Goal: Information Seeking & Learning: Check status

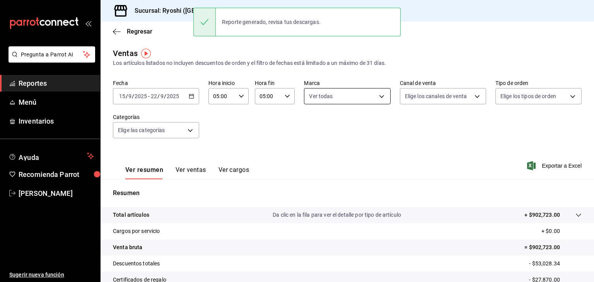
click at [348, 95] on body "Pregunta a Parrot AI Reportes Menú Inventarios Ayuda Recomienda Parrot Levi Tru…" at bounding box center [297, 141] width 594 height 282
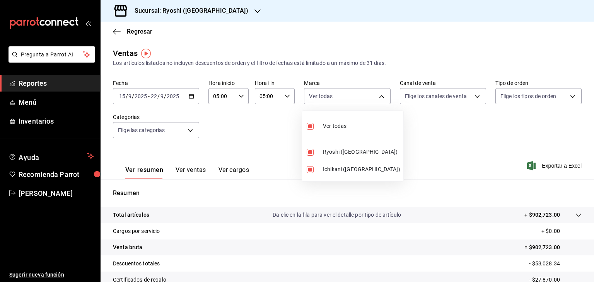
click at [348, 137] on ul "Ver todas Ryoshi (Cancun) Ichikani (Cancun)" at bounding box center [352, 146] width 101 height 70
click at [350, 130] on li "Ver todas" at bounding box center [352, 125] width 101 height 23
checkbox input "false"
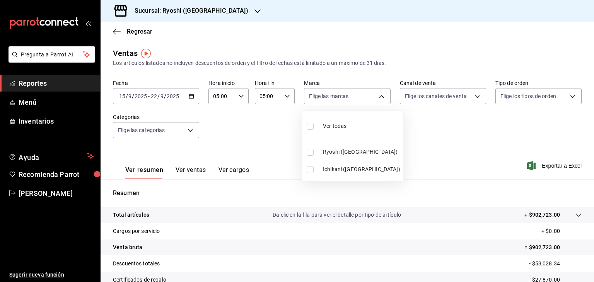
click at [328, 168] on span "Ichikani (Cancun)" at bounding box center [361, 169] width 77 height 8
type input "e80bf875-3c9c-4ad9-8c6a-14c8262011fc"
checkbox input "true"
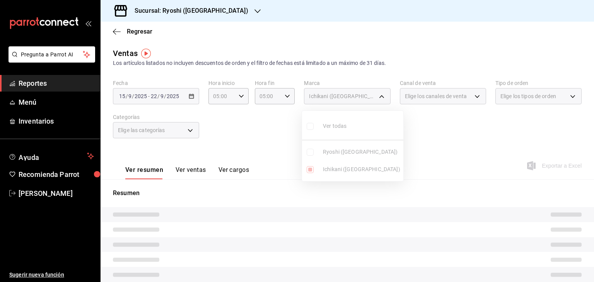
click at [419, 148] on div at bounding box center [297, 141] width 594 height 282
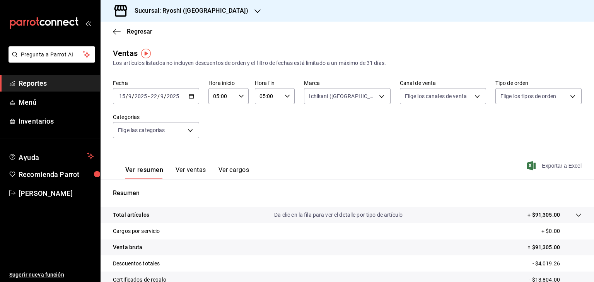
click at [529, 167] on icon "button" at bounding box center [531, 165] width 9 height 9
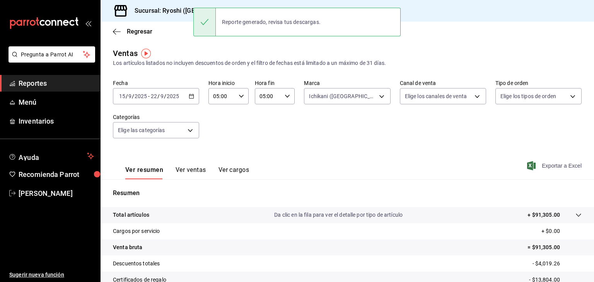
click at [171, 7] on h3 "Sucursal: Ryoshi (Cancun)" at bounding box center [188, 10] width 120 height 9
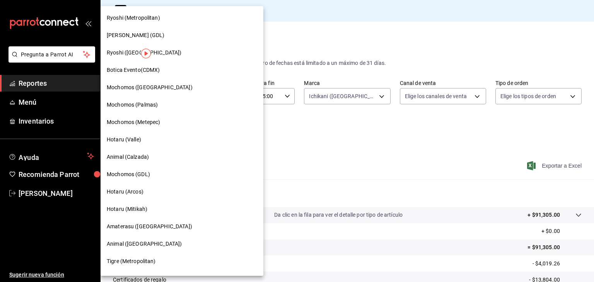
click at [151, 22] on div "Ryoshi (Metropolitan)" at bounding box center [182, 17] width 163 height 17
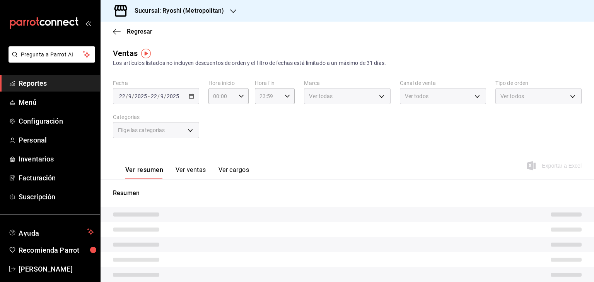
type input "05:00"
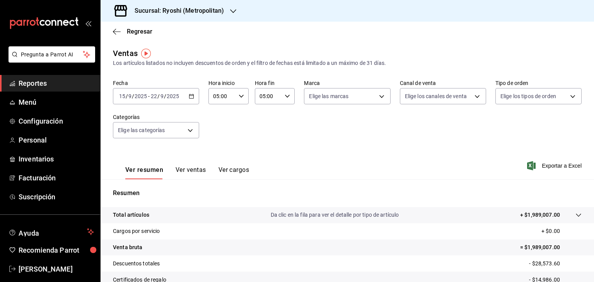
drag, startPoint x: 527, startPoint y: 169, endPoint x: 528, endPoint y: 165, distance: 4.2
click at [527, 167] on icon "button" at bounding box center [531, 165] width 9 height 9
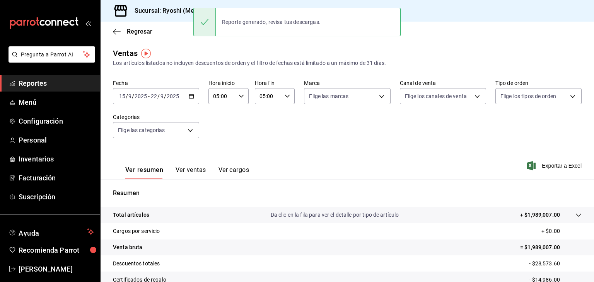
click at [175, 12] on h3 "Sucursal: Ryoshi (Metropolitan)" at bounding box center [176, 10] width 96 height 9
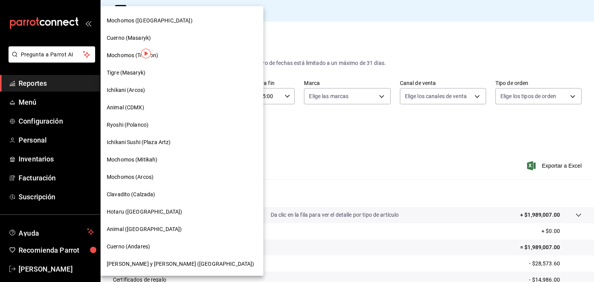
scroll to position [387, 0]
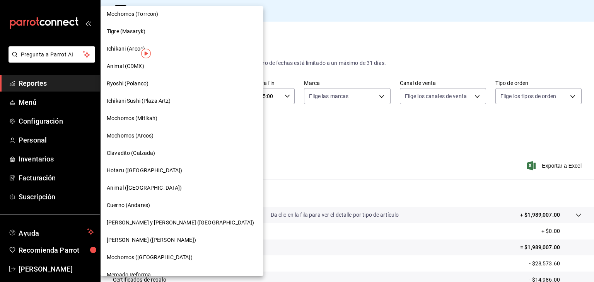
click at [152, 101] on span "Ichikani Sushi (Plaza Artz)" at bounding box center [139, 101] width 64 height 8
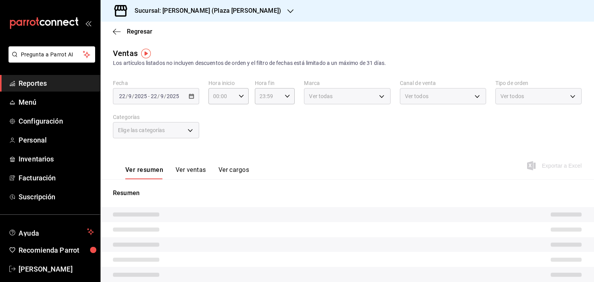
type input "05:00"
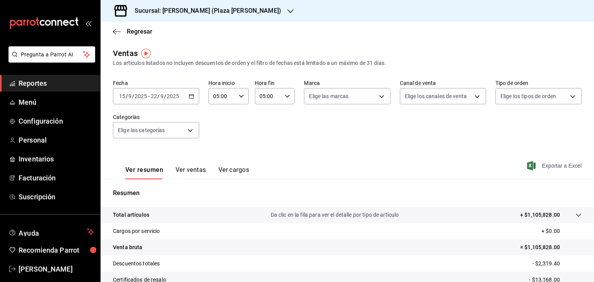
click at [527, 161] on icon "button" at bounding box center [531, 165] width 9 height 9
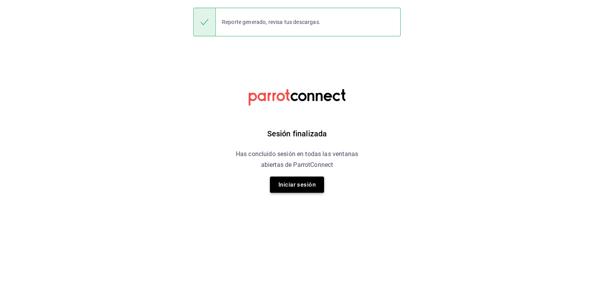
click at [304, 185] on button "Iniciar sesión" at bounding box center [297, 185] width 54 height 16
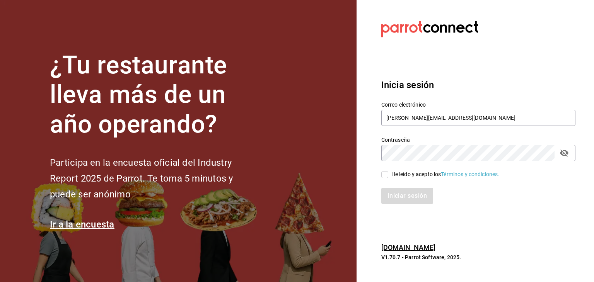
click at [389, 174] on span "He leído y acepto los Términos y condiciones." at bounding box center [443, 175] width 111 height 8
click at [388, 174] on input "He leído y acepto los Términos y condiciones." at bounding box center [384, 174] width 7 height 7
checkbox input "true"
click at [399, 192] on button "Iniciar sesión" at bounding box center [407, 196] width 53 height 16
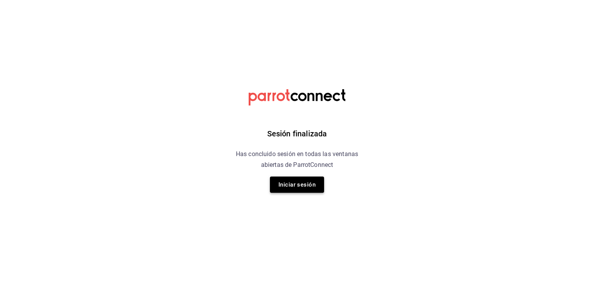
click at [301, 191] on button "Iniciar sesión" at bounding box center [297, 185] width 54 height 16
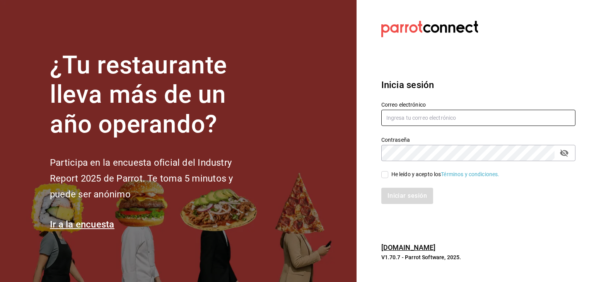
type input "levi.trujillo@grupocosteno.com"
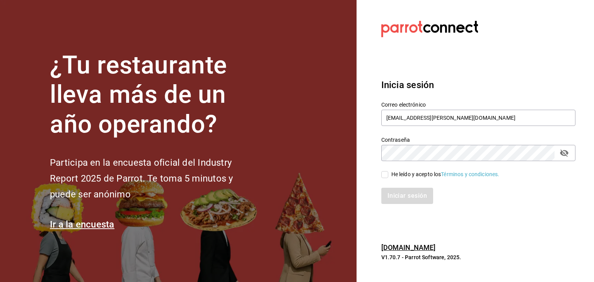
click at [382, 175] on input "He leído y acepto los Términos y condiciones." at bounding box center [384, 174] width 7 height 7
checkbox input "true"
click at [397, 198] on button "Iniciar sesión" at bounding box center [407, 196] width 53 height 16
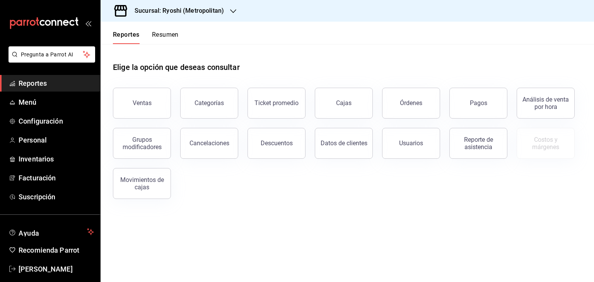
click at [206, 14] on h3 "Sucursal: Ryoshi (Metropolitan)" at bounding box center [176, 10] width 96 height 9
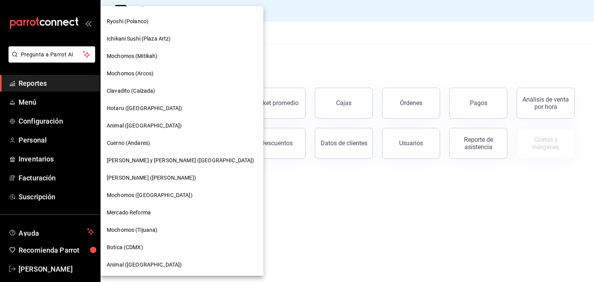
scroll to position [450, 0]
click at [156, 42] on div "Ichikani Sushi (Plaza Artz)" at bounding box center [182, 37] width 163 height 17
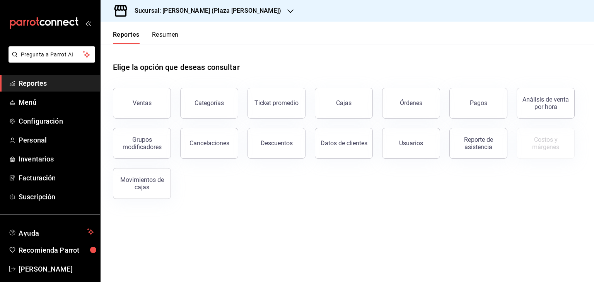
click at [152, 104] on button "Ventas" at bounding box center [142, 103] width 58 height 31
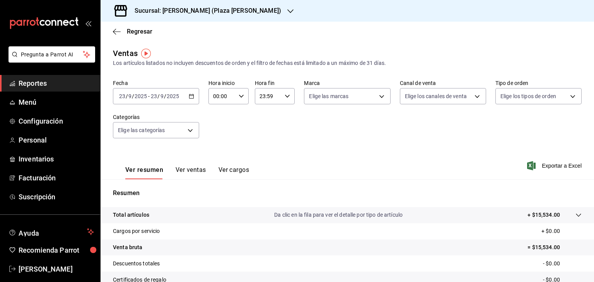
click at [190, 97] on icon "button" at bounding box center [191, 96] width 5 height 5
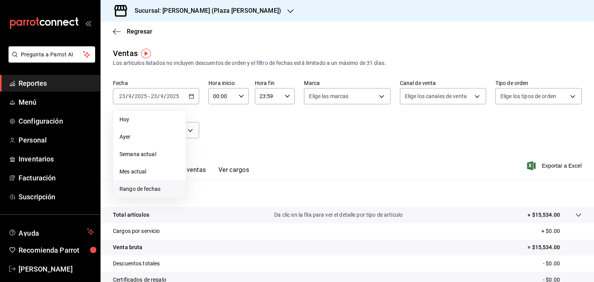
click at [169, 193] on span "Rango de fechas" at bounding box center [149, 189] width 60 height 8
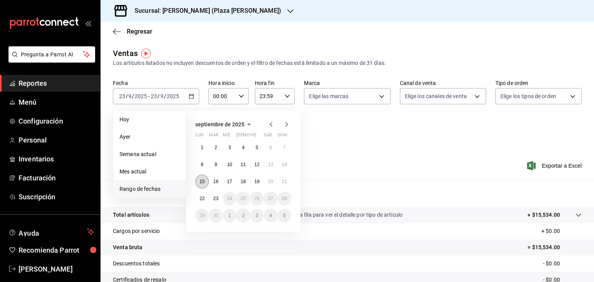
click at [200, 180] on abbr "15" at bounding box center [202, 181] width 5 height 5
click at [200, 198] on abbr "22" at bounding box center [202, 198] width 5 height 5
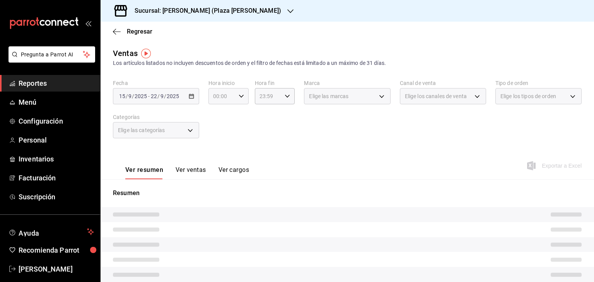
click at [235, 94] on div "00:00 Hora inicio" at bounding box center [228, 96] width 40 height 16
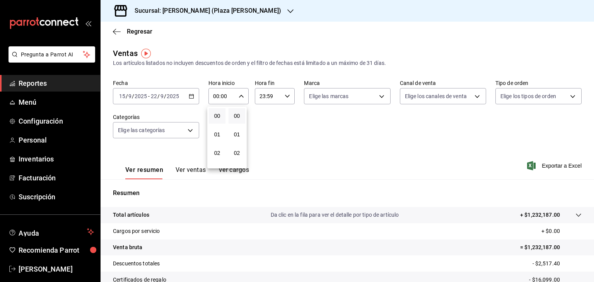
click at [238, 95] on div at bounding box center [297, 141] width 594 height 282
click at [239, 95] on icon "button" at bounding box center [241, 96] width 5 height 5
click at [218, 133] on span "05" at bounding box center [216, 131] width 7 height 6
type input "05:00"
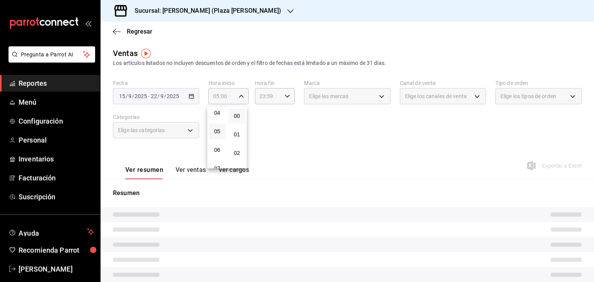
click at [293, 121] on div at bounding box center [297, 141] width 594 height 282
click at [287, 99] on div "23:59 Hora fin" at bounding box center [275, 96] width 40 height 16
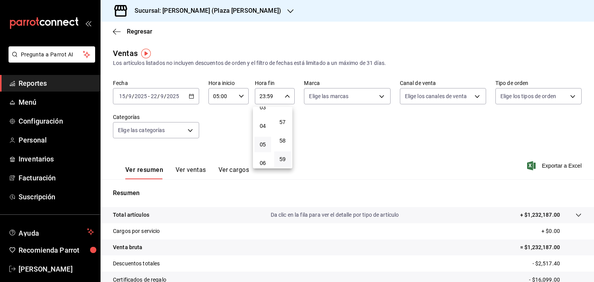
scroll to position [82, 0]
click at [261, 130] on span "05" at bounding box center [262, 127] width 7 height 6
click at [283, 119] on button "00" at bounding box center [282, 115] width 17 height 15
type input "05:00"
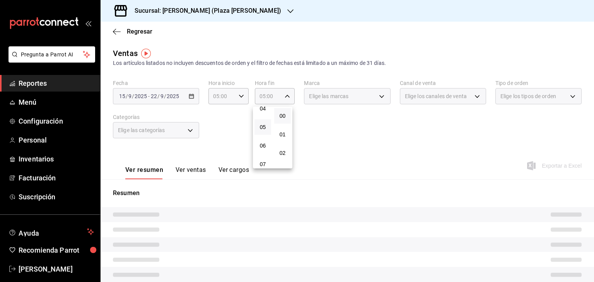
click at [382, 134] on div at bounding box center [297, 141] width 594 height 282
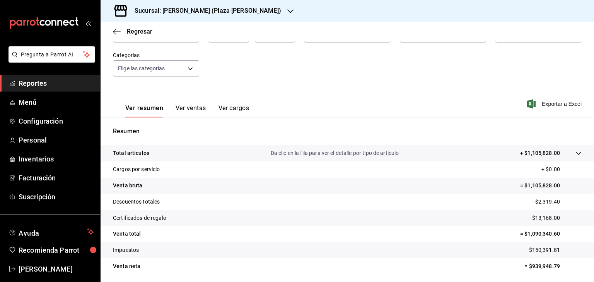
scroll to position [88, 0]
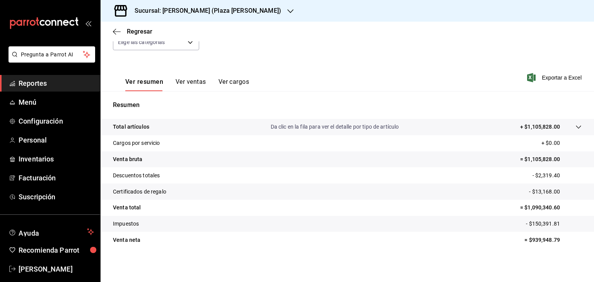
click at [193, 77] on div "Ver resumen Ver ventas Ver cargos" at bounding box center [181, 80] width 136 height 22
click at [198, 84] on button "Ver ventas" at bounding box center [191, 84] width 31 height 13
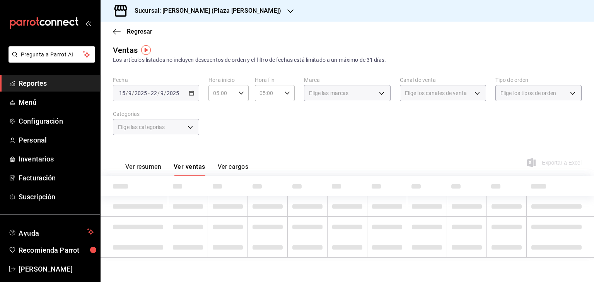
scroll to position [88, 0]
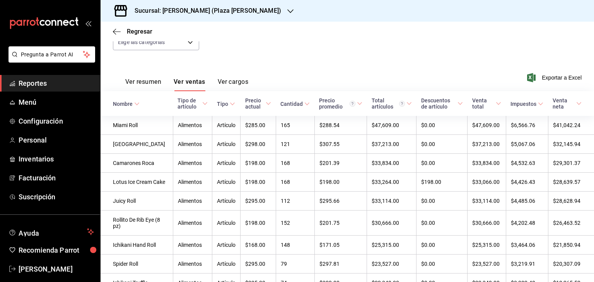
click at [357, 52] on div "Fecha [DATE] [DATE] - [DATE] [DATE] Hora inicio 05:00 Hora inicio Hora fin 05:0…" at bounding box center [347, 25] width 469 height 68
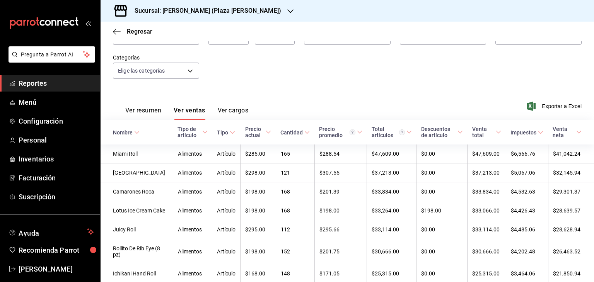
scroll to position [0, 0]
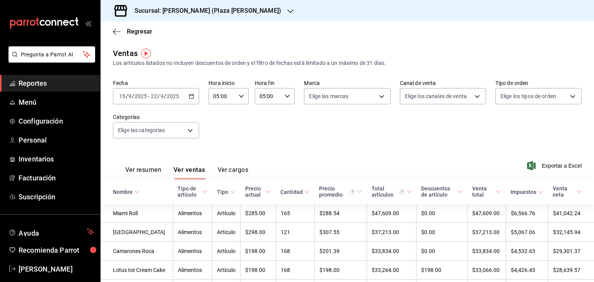
click at [186, 95] on div "[DATE] [DATE] - [DATE] [DATE]" at bounding box center [156, 96] width 86 height 16
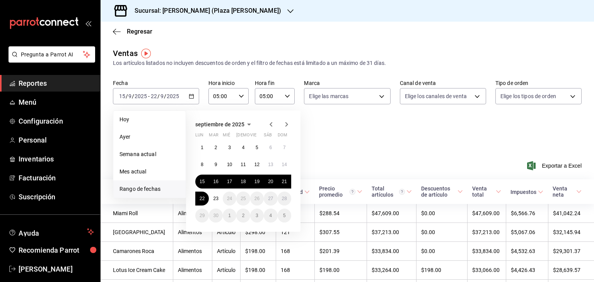
click at [398, 124] on div "Fecha [DATE] [DATE] - [DATE] [DATE] [DATE] [DATE] Semana actual Mes actual [GEO…" at bounding box center [347, 114] width 469 height 68
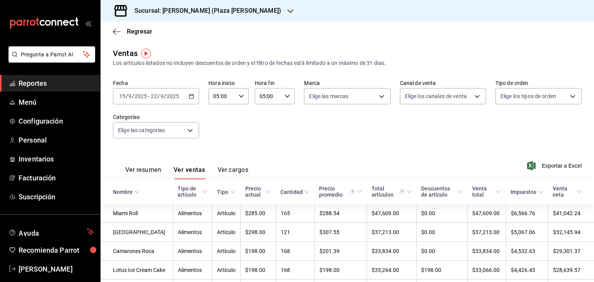
click at [266, 138] on div "Fecha [DATE] [DATE] - [DATE] [DATE] Hora inicio 05:00 Hora inicio Hora fin 05:0…" at bounding box center [347, 114] width 469 height 68
click at [527, 162] on icon "button" at bounding box center [531, 165] width 9 height 9
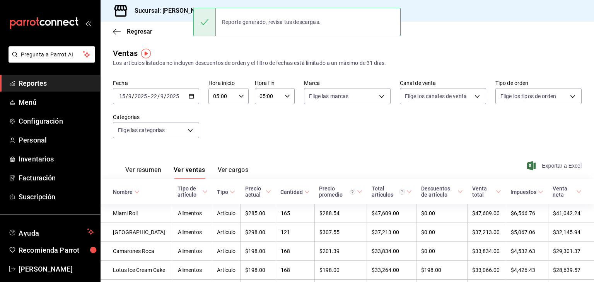
click at [159, 13] on h3 "Sucursal: [PERSON_NAME] (Plaza [PERSON_NAME])" at bounding box center [204, 10] width 153 height 9
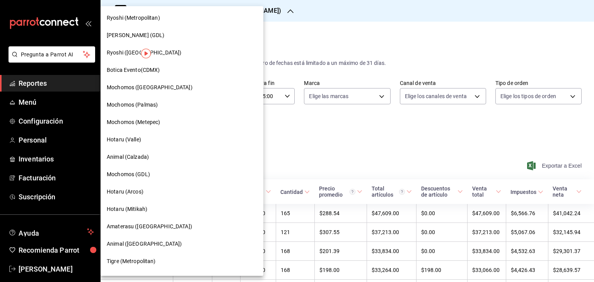
click at [156, 140] on div "Hotaru (Valle)" at bounding box center [182, 140] width 150 height 8
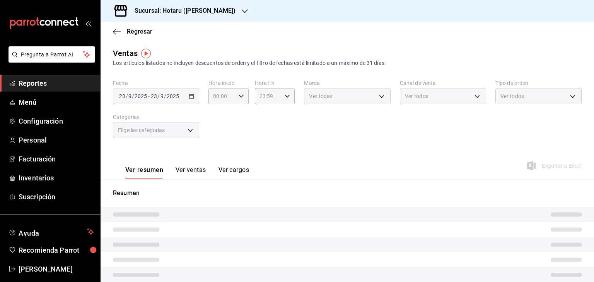
type input "05:00"
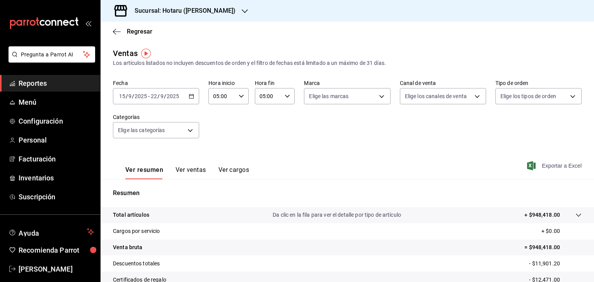
click at [527, 164] on icon "button" at bounding box center [531, 165] width 9 height 9
click at [161, 10] on h3 "Sucursal: Hotaru ([PERSON_NAME])" at bounding box center [181, 10] width 107 height 9
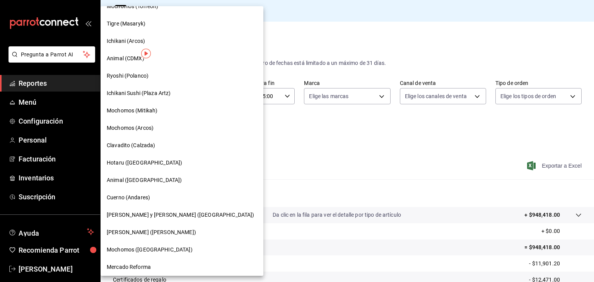
scroll to position [450, 0]
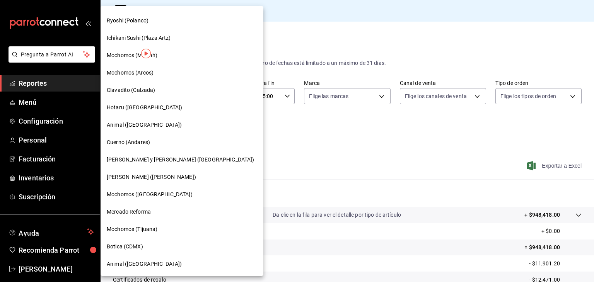
click at [161, 109] on div "Hotaru ([GEOGRAPHIC_DATA])" at bounding box center [182, 108] width 150 height 8
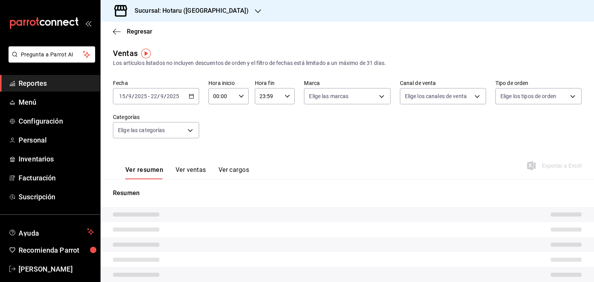
type input "05:00"
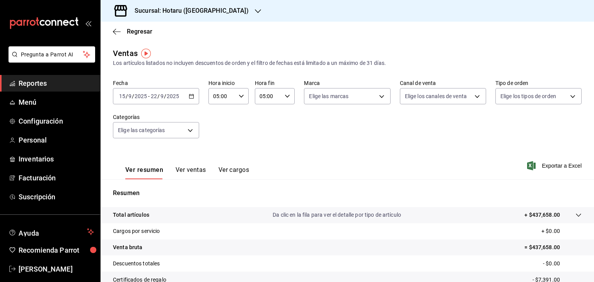
click at [527, 164] on icon "button" at bounding box center [531, 165] width 9 height 9
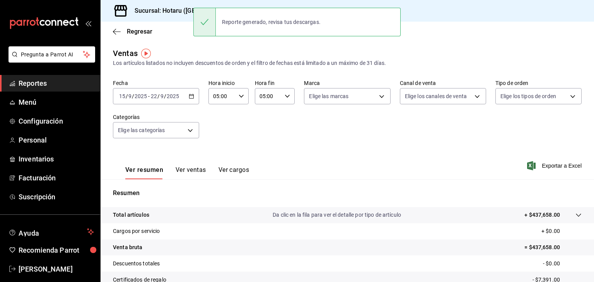
click at [278, 147] on div "Fecha [DATE] [DATE] - [DATE] [DATE] Hora inicio 05:00 Hora inicio Hora fin 05:0…" at bounding box center [347, 114] width 469 height 68
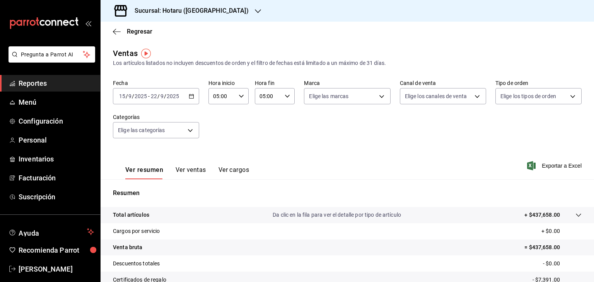
click at [370, 153] on div "Ver resumen Ver ventas Ver cargos Exportar a Excel" at bounding box center [347, 164] width 493 height 32
click at [198, 12] on h3 "Sucursal: Hotaru ([GEOGRAPHIC_DATA])" at bounding box center [188, 10] width 120 height 9
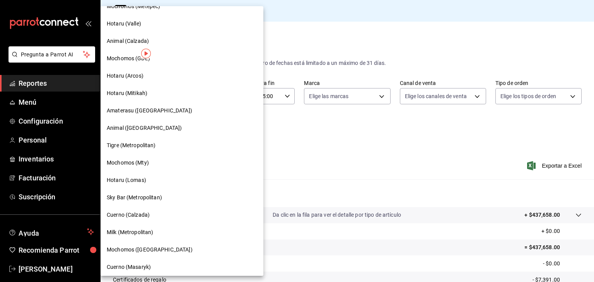
scroll to position [155, 0]
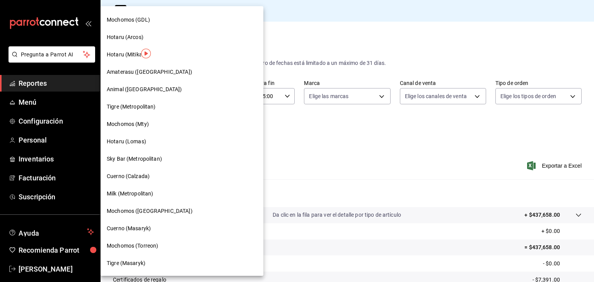
click at [159, 145] on div "Hotaru (Lomas)" at bounding box center [182, 142] width 150 height 8
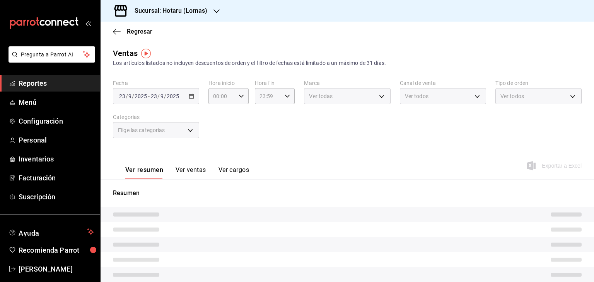
type input "05:00"
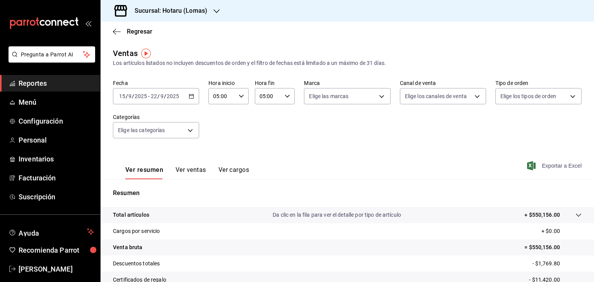
click at [528, 166] on icon "button" at bounding box center [531, 165] width 9 height 9
